Goal: Find specific page/section

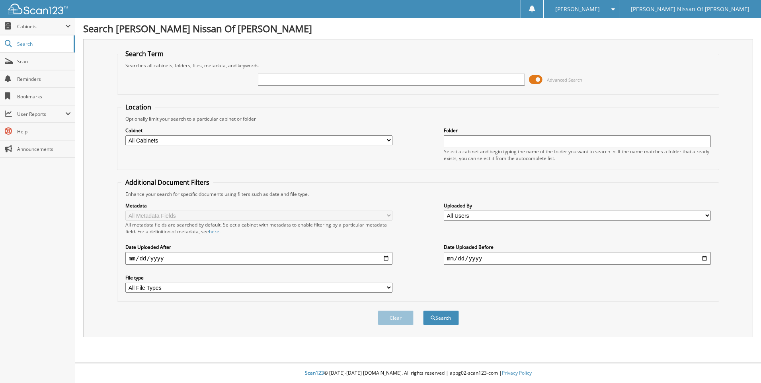
click at [529, 216] on select "All Users [PERSON_NAME] [PERSON_NAME] [PERSON_NAME] [PERSON_NAME] [PERSON_NAME]…" at bounding box center [577, 215] width 267 height 10
select select "62042"
click at [444, 210] on select "All Users [PERSON_NAME] [PERSON_NAME] [PERSON_NAME] [PERSON_NAME] [PERSON_NAME]…" at bounding box center [577, 215] width 267 height 10
click at [357, 80] on input "text" at bounding box center [391, 80] width 267 height 12
click at [440, 319] on button "Search" at bounding box center [441, 317] width 36 height 15
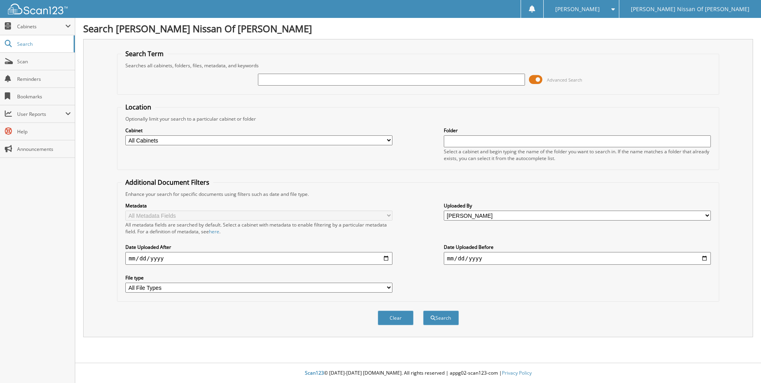
click at [338, 76] on input "text" at bounding box center [391, 80] width 267 height 12
type input "112977"
click at [423, 310] on button "Search" at bounding box center [441, 317] width 36 height 15
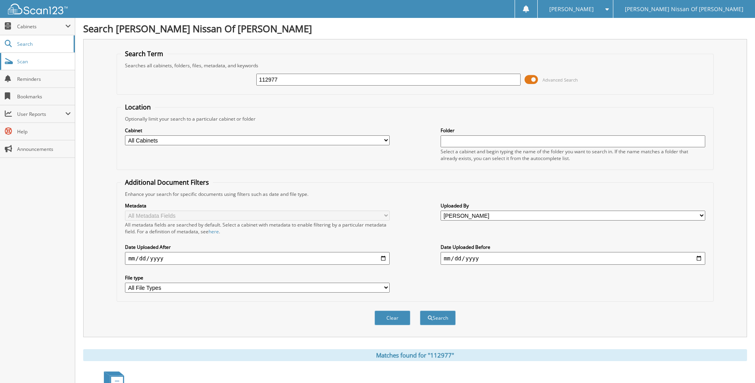
click at [34, 60] on span "Scan" at bounding box center [44, 61] width 54 height 7
